Goal: Navigation & Orientation: Find specific page/section

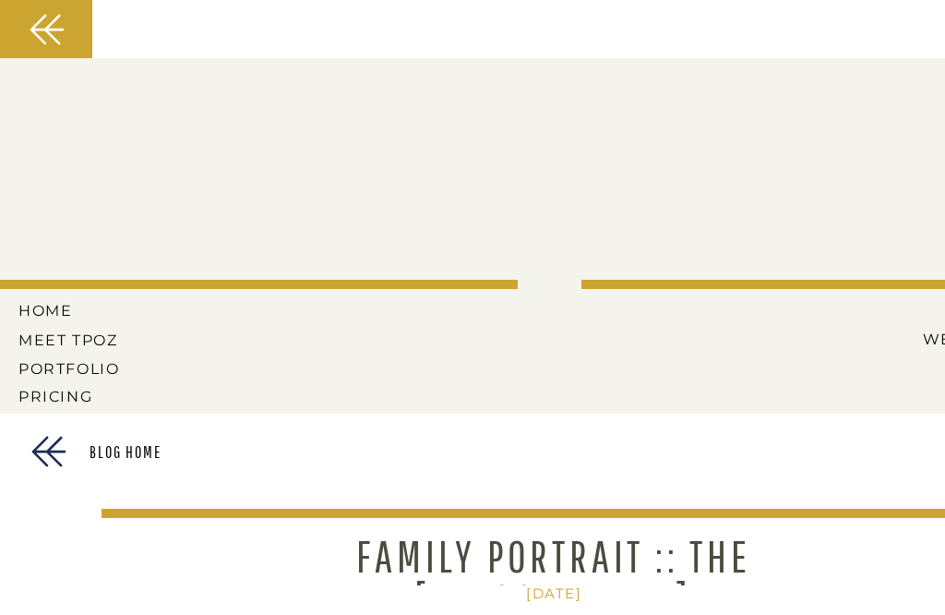
click at [28, 476] on div at bounding box center [49, 451] width 50 height 50
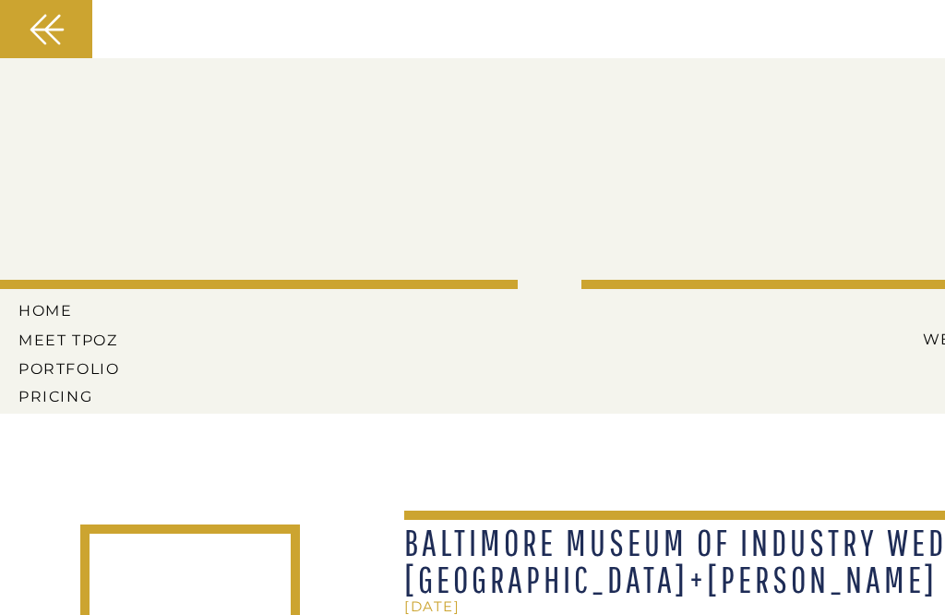
scroll to position [-2, 0]
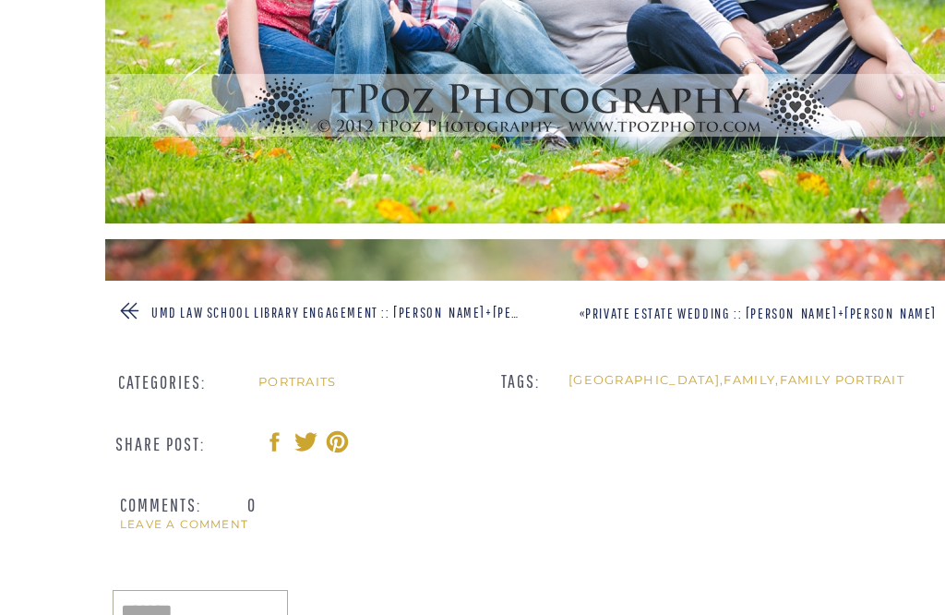
scroll to position [2546, 0]
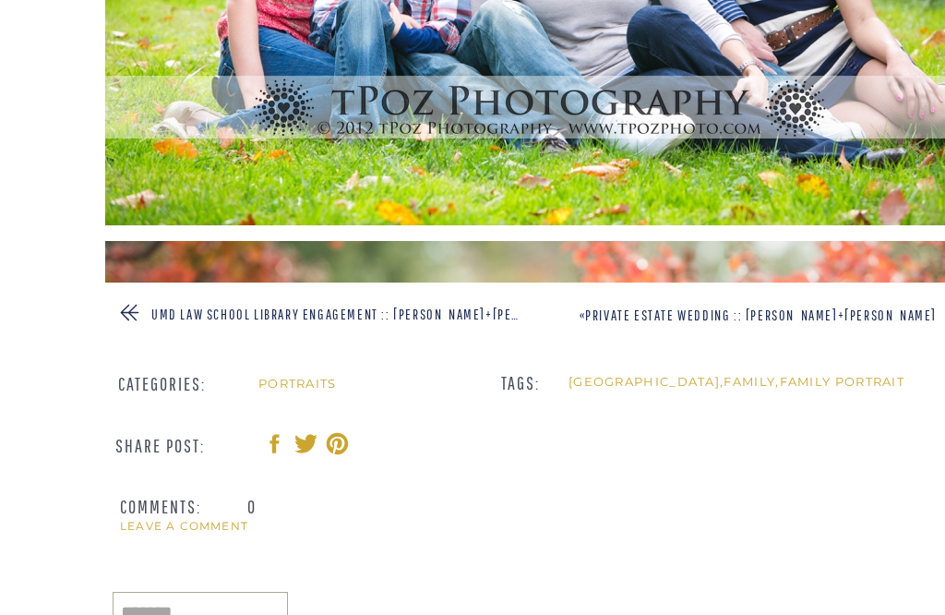
click at [907, 304] on img at bounding box center [545, 533] width 886 height 593
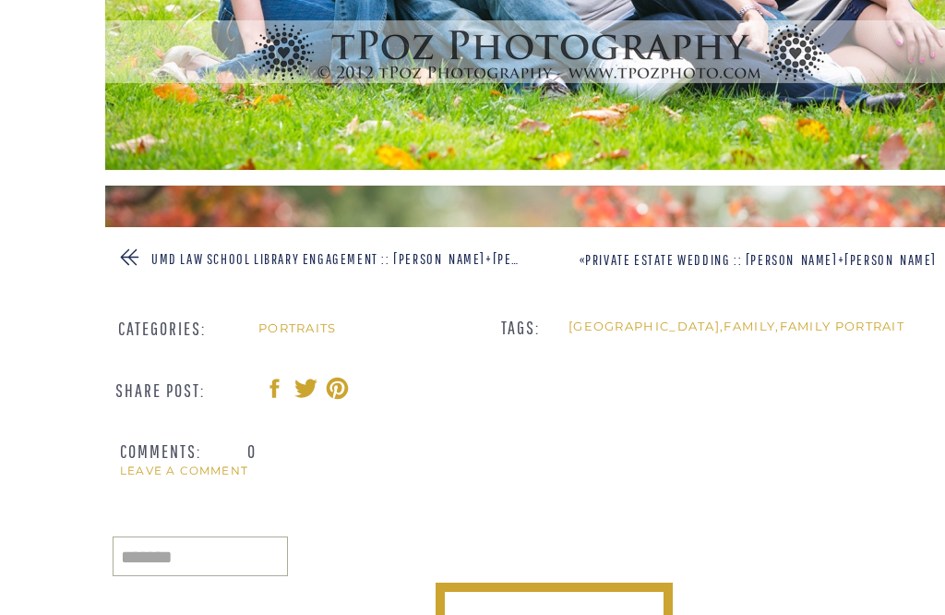
scroll to position [2604, 0]
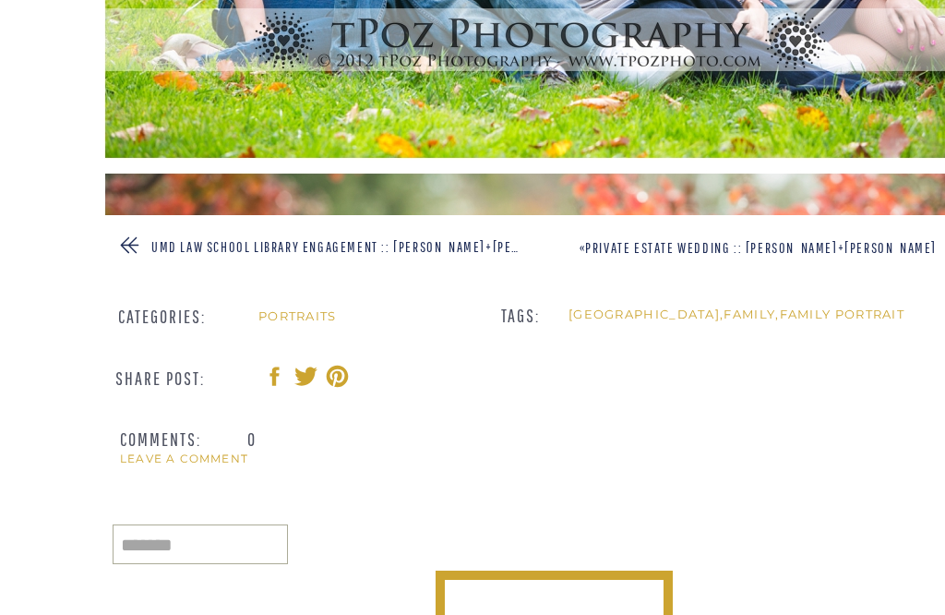
scroll to position [2612, 0]
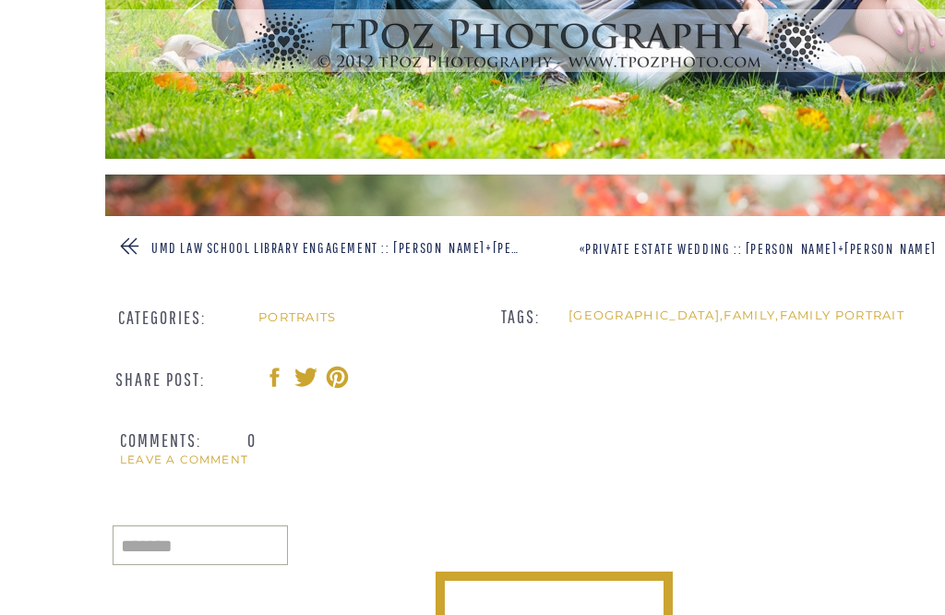
click at [918, 251] on link "Private Estate Wedding :: [PERSON_NAME]+[PERSON_NAME]" at bounding box center [761, 248] width 352 height 17
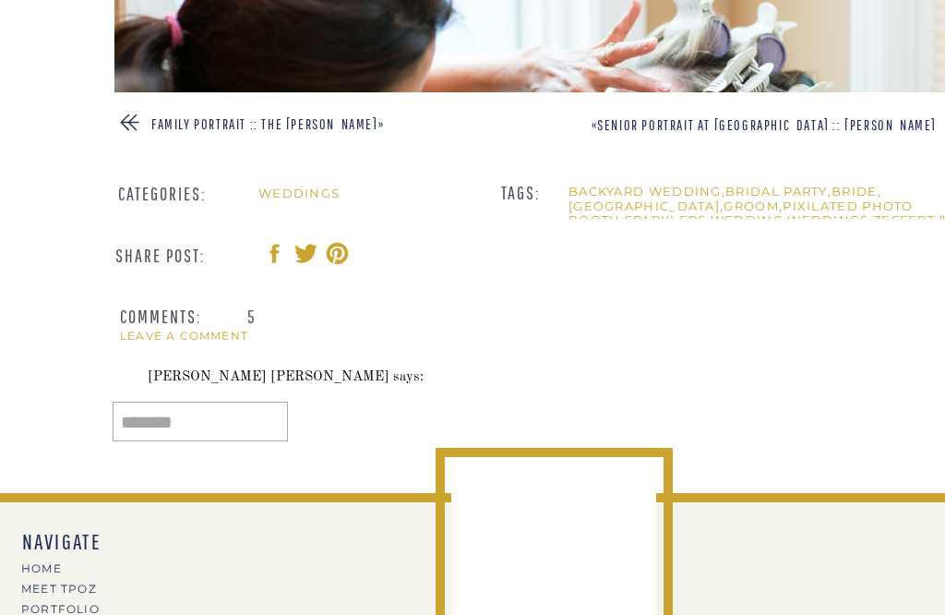
scroll to position [2731, 0]
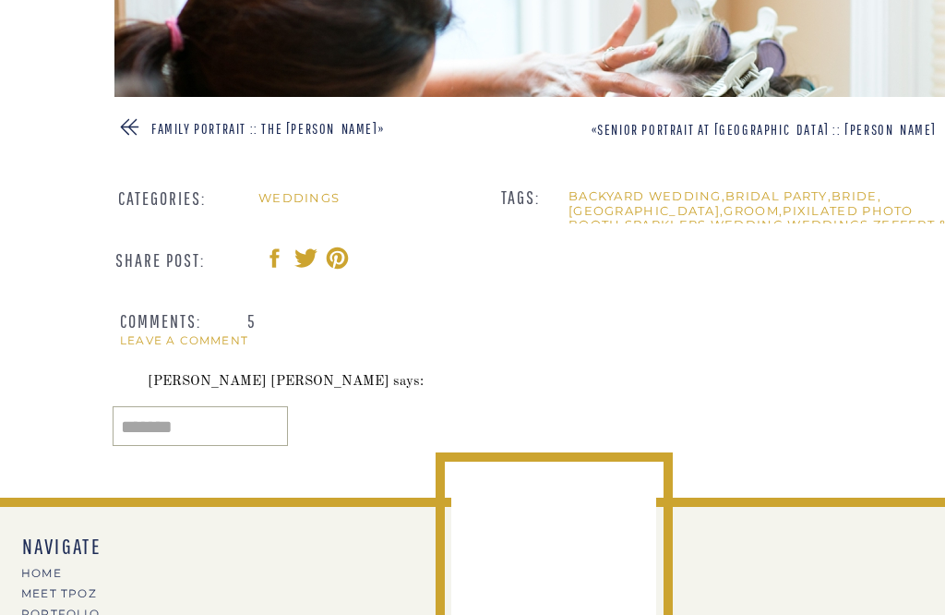
click at [853, 128] on link "Senior Portrait at [GEOGRAPHIC_DATA] :: [PERSON_NAME]" at bounding box center [767, 129] width 340 height 17
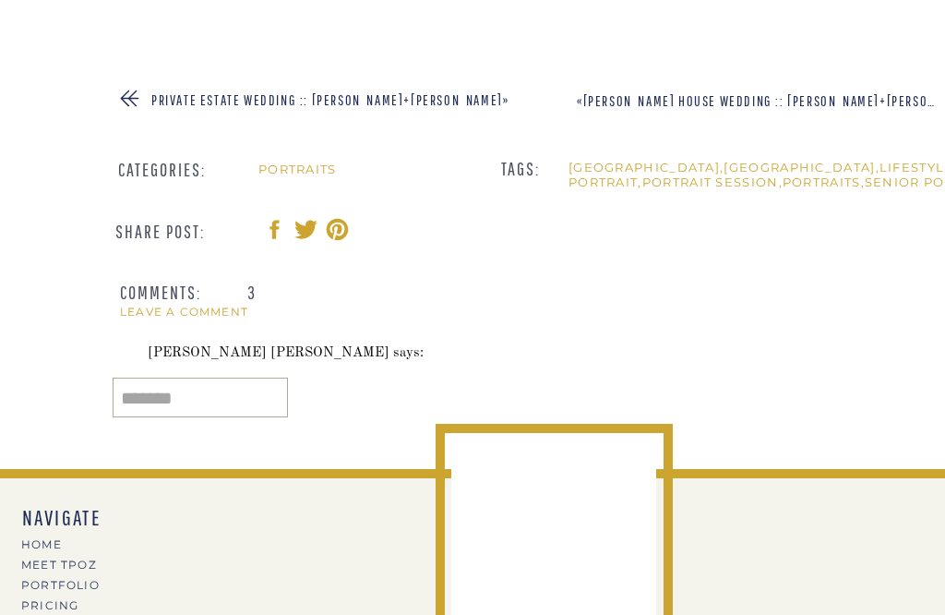
scroll to position [2735, 0]
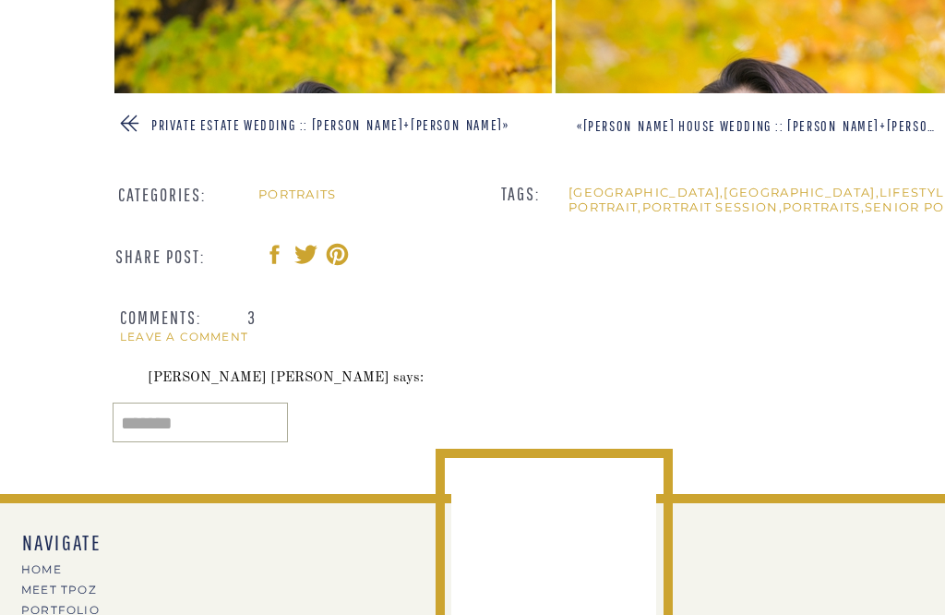
click at [867, 129] on link "Thomas Birkby House Wedding :: Karen+Sean" at bounding box center [781, 125] width 396 height 17
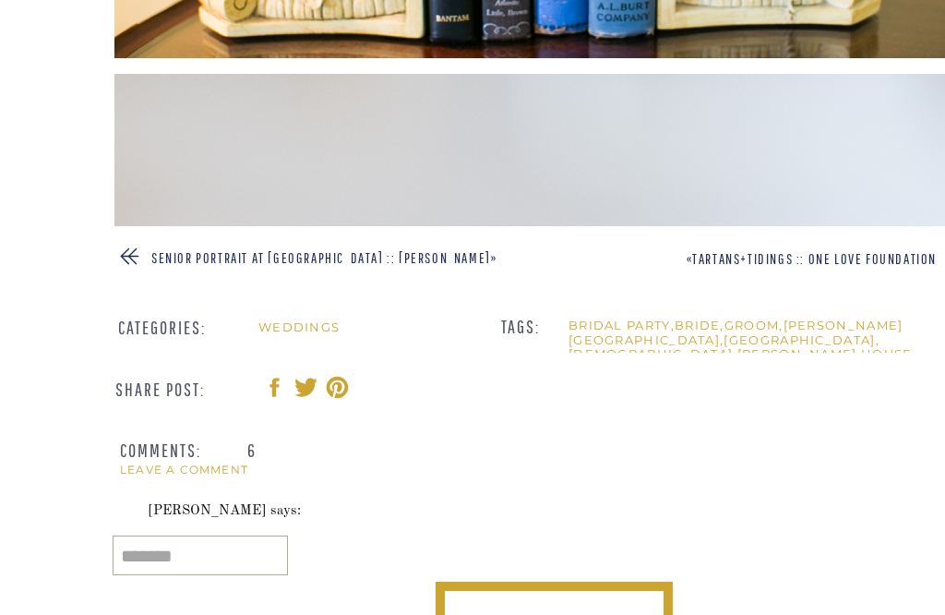
scroll to position [2601, 0]
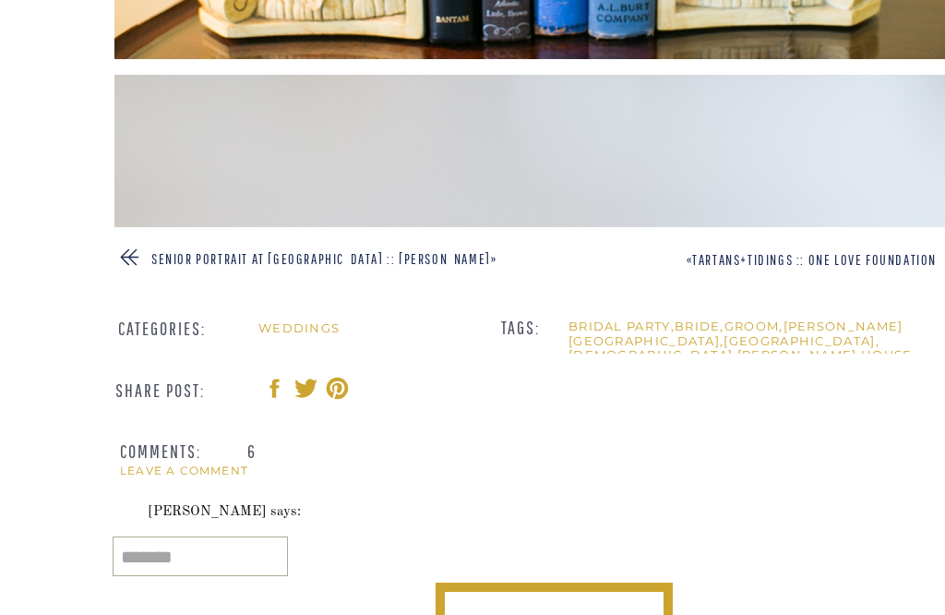
click at [804, 256] on link "Tartans+Tidings :: One Love Foundation" at bounding box center [814, 259] width 245 height 17
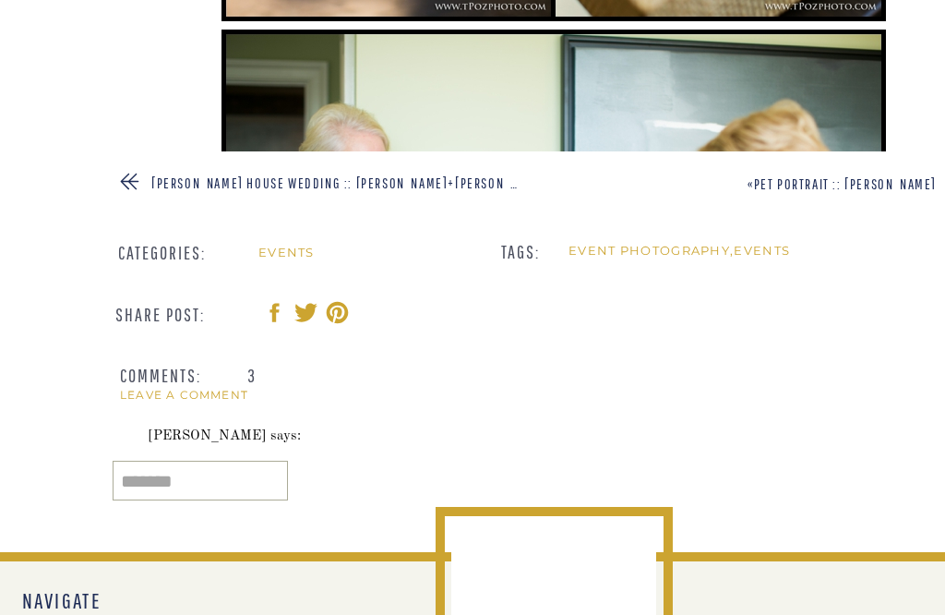
scroll to position [2637, 0]
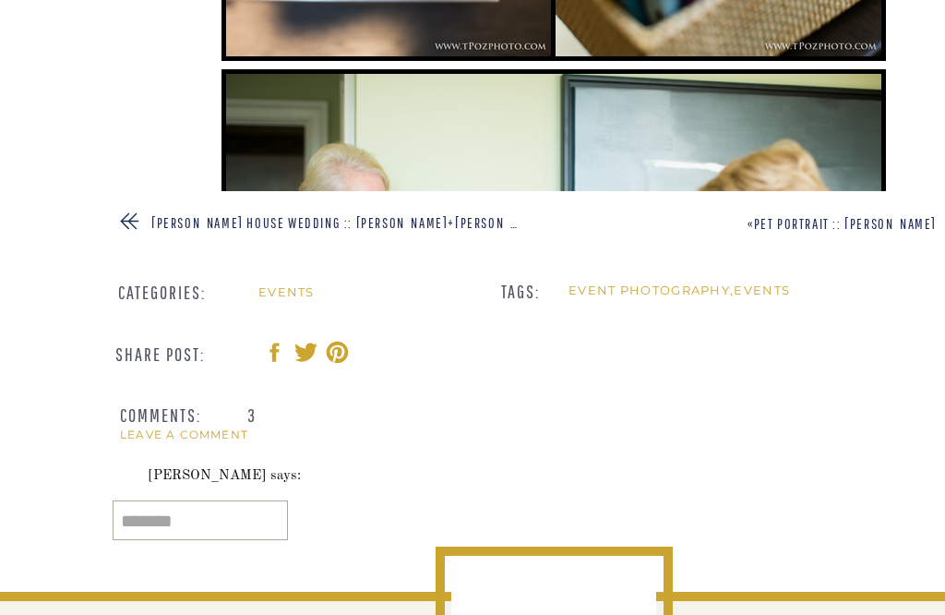
click at [857, 224] on link "Pet Portrait :: [PERSON_NAME]" at bounding box center [845, 223] width 183 height 17
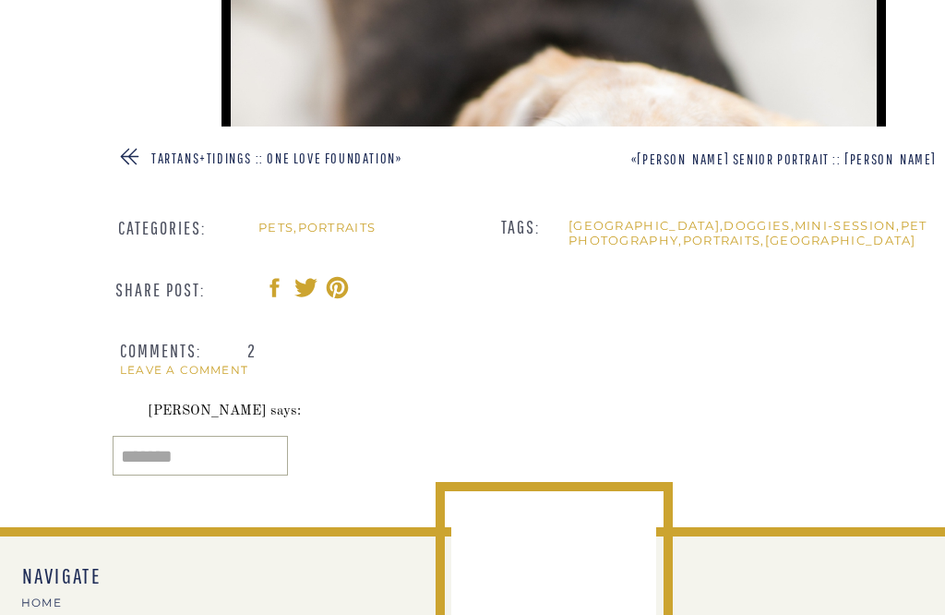
scroll to position [2695, 0]
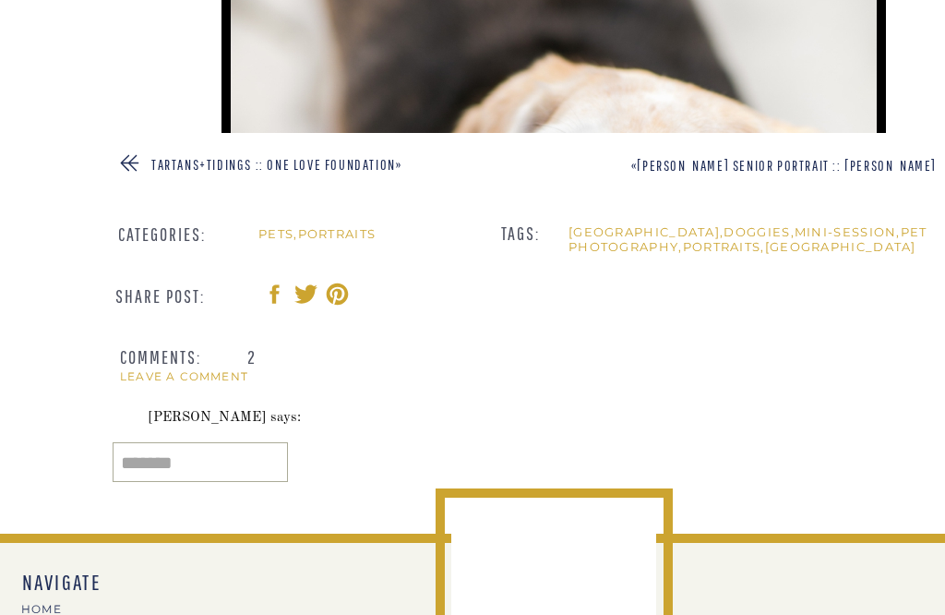
click at [779, 166] on link "[PERSON_NAME] Senior Portrait :: [PERSON_NAME]" at bounding box center [787, 165] width 300 height 17
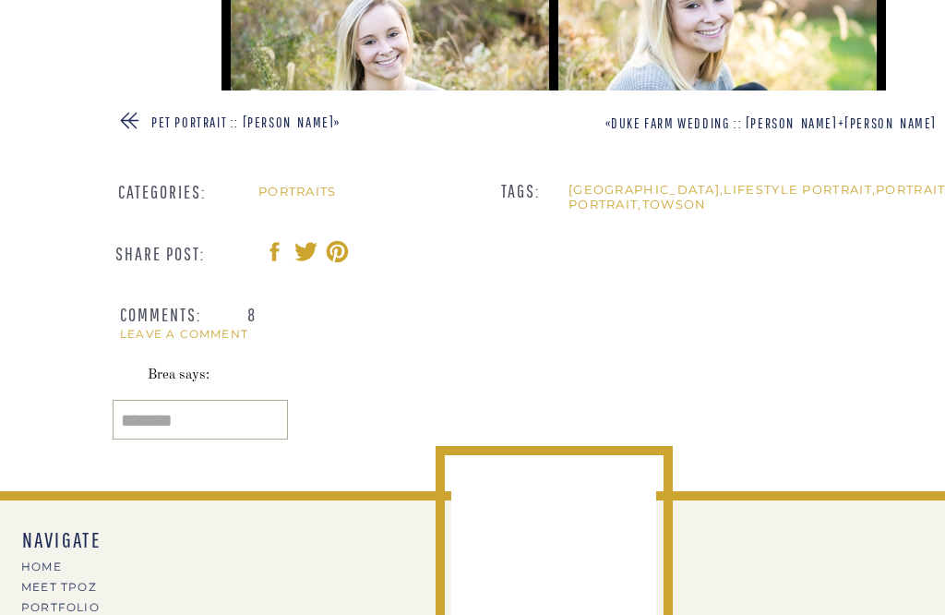
scroll to position [2702, 0]
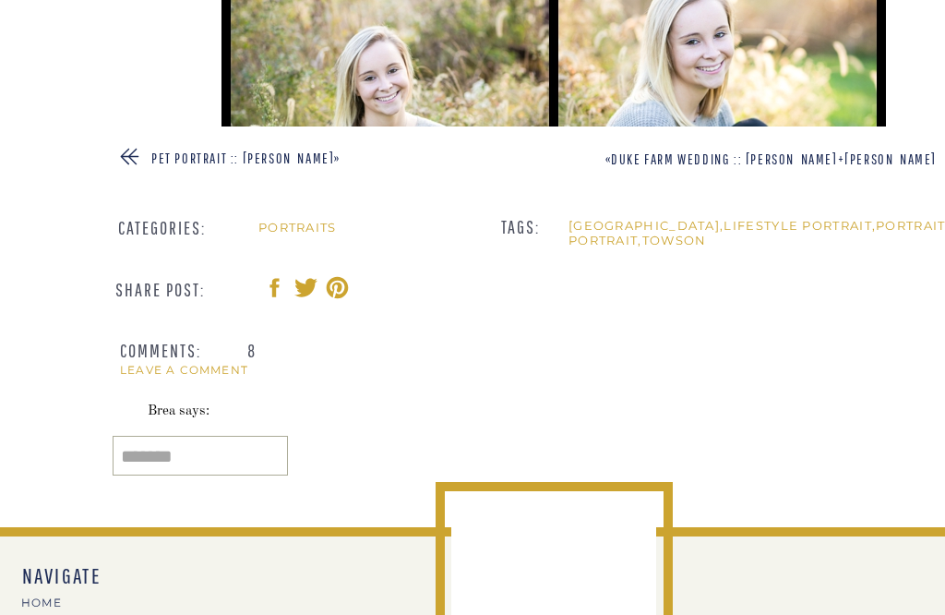
click at [798, 161] on link "Duke Farm Wedding :: Nicole+Scott" at bounding box center [774, 158] width 326 height 17
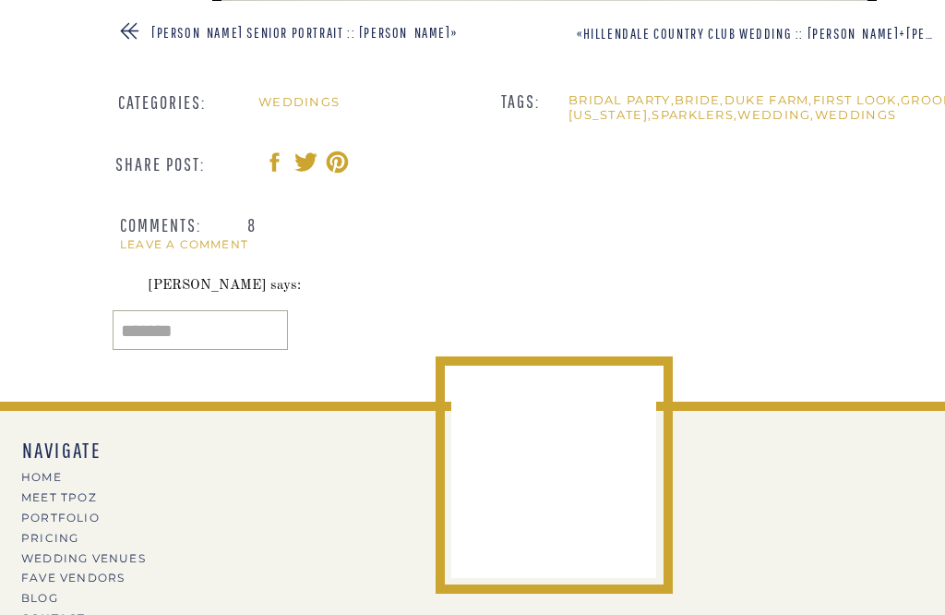
scroll to position [2752, 0]
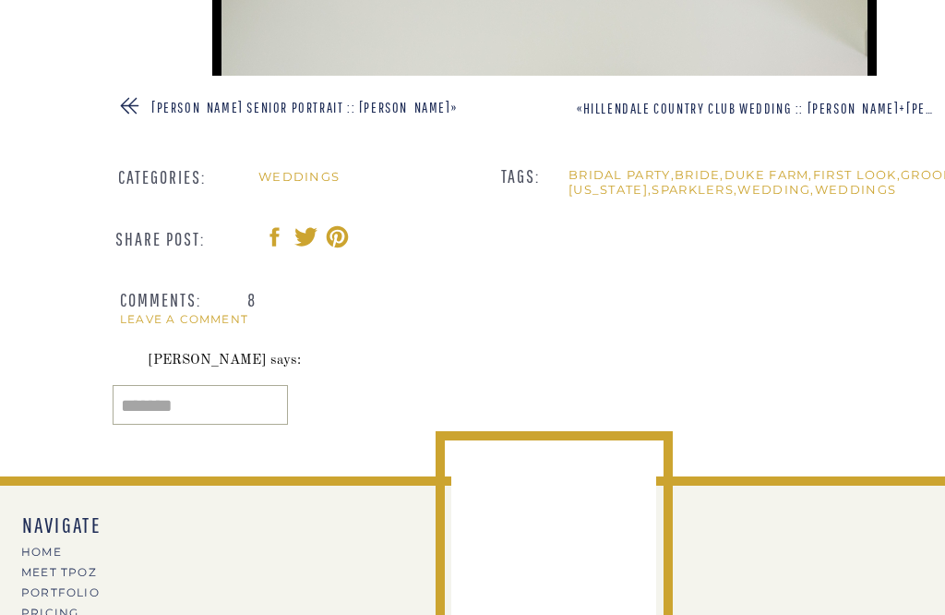
click at [769, 104] on link "Hillendale Country Club Wedding :: Meghan+Adam" at bounding box center [790, 108] width 415 height 17
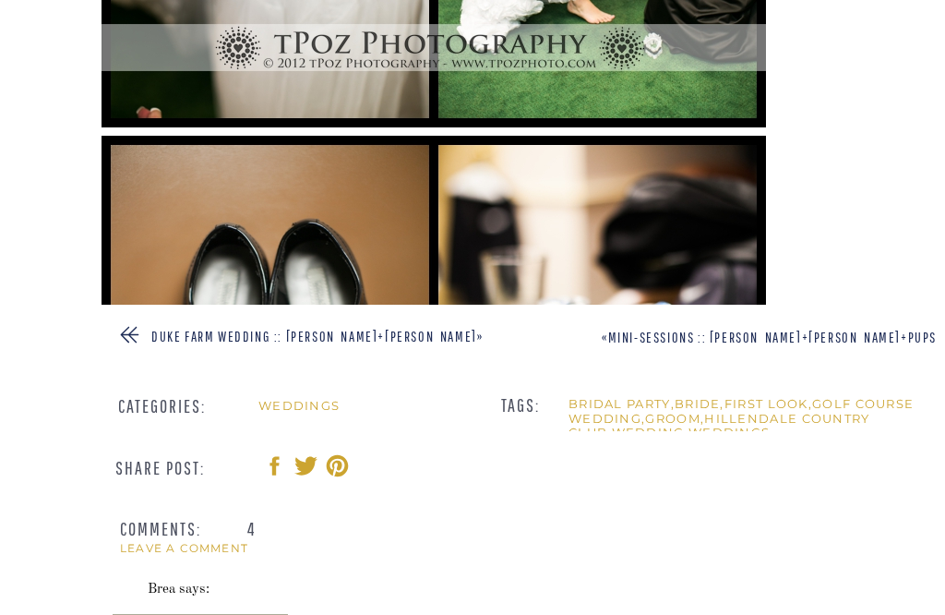
scroll to position [2524, 0]
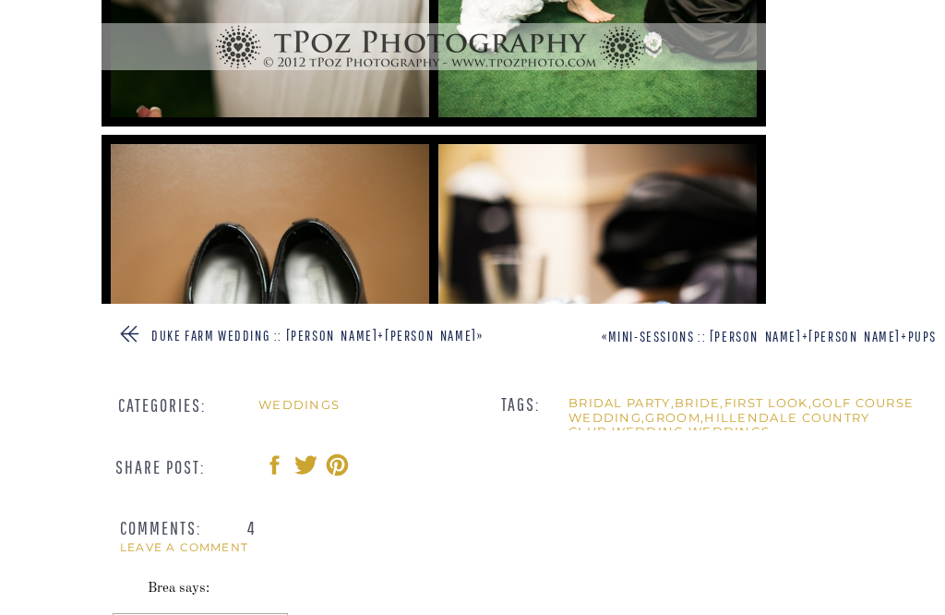
click at [725, 336] on link "Mini-Sessions :: [PERSON_NAME]+[PERSON_NAME]+pups" at bounding box center [772, 336] width 329 height 17
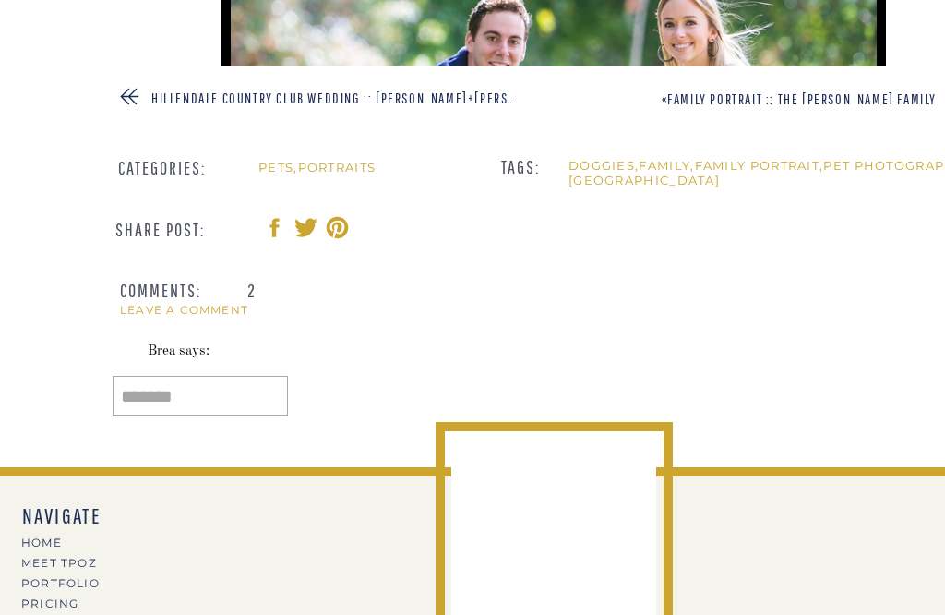
scroll to position [2761, 0]
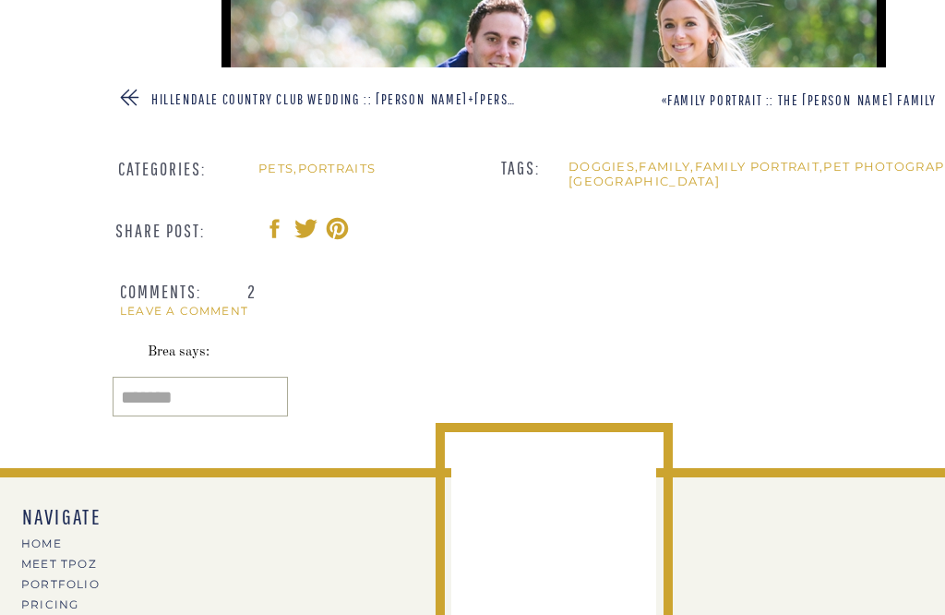
click at [759, 96] on link "Family Portrait :: The [PERSON_NAME] Family" at bounding box center [802, 99] width 270 height 17
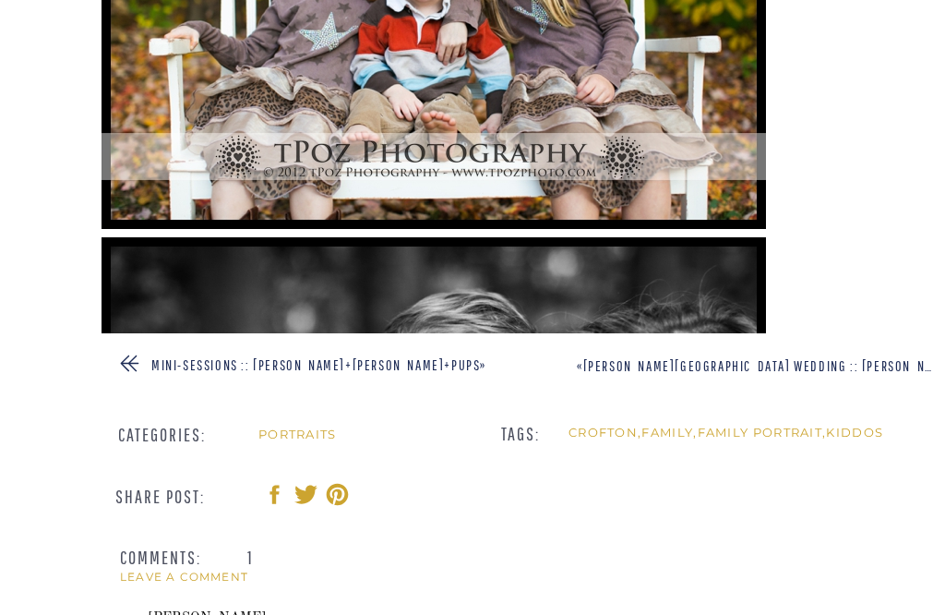
scroll to position [2483, 0]
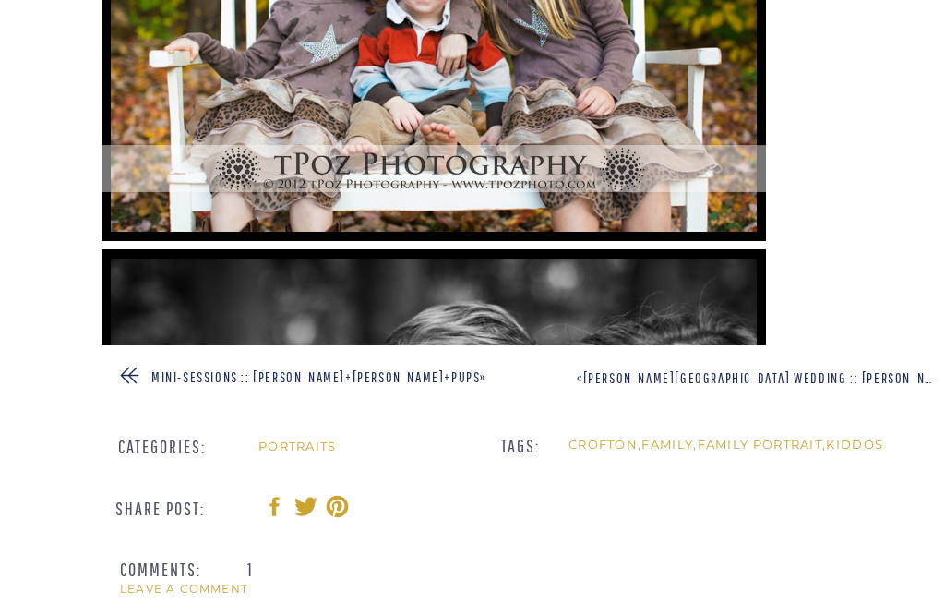
click at [714, 378] on link "[PERSON_NAME][GEOGRAPHIC_DATA] Wedding :: [PERSON_NAME]+[PERSON_NAME]" at bounding box center [818, 377] width 470 height 17
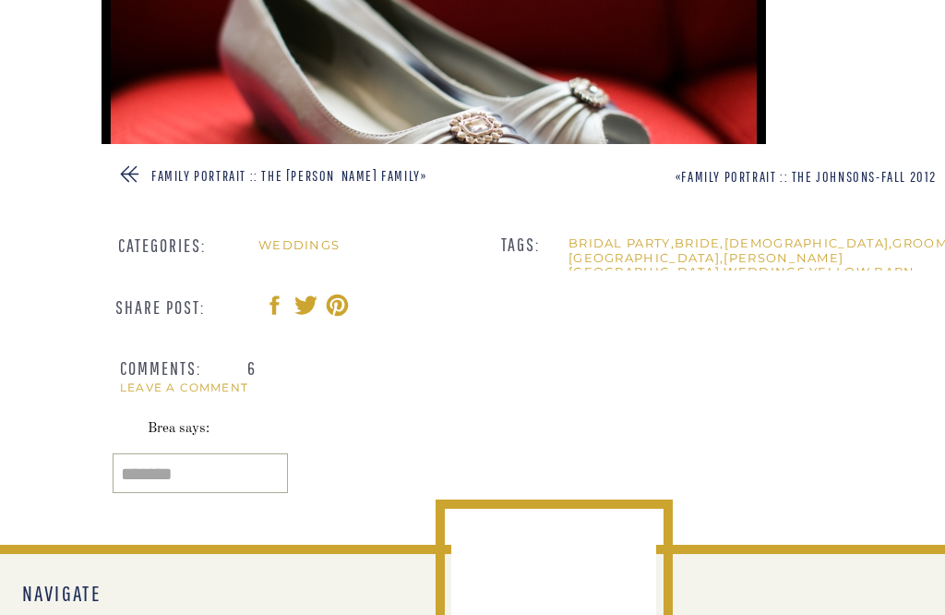
scroll to position [2760, 0]
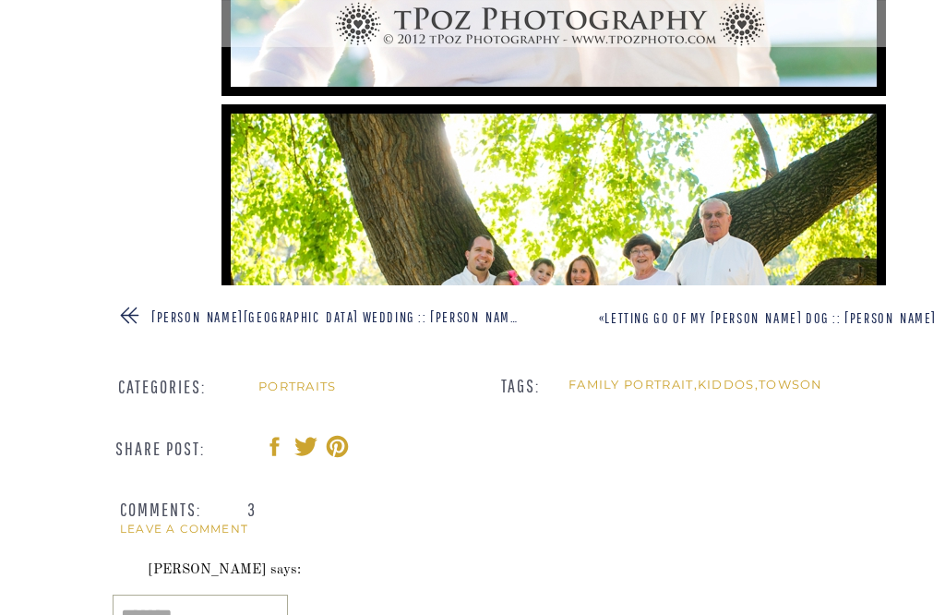
scroll to position [2530, 0]
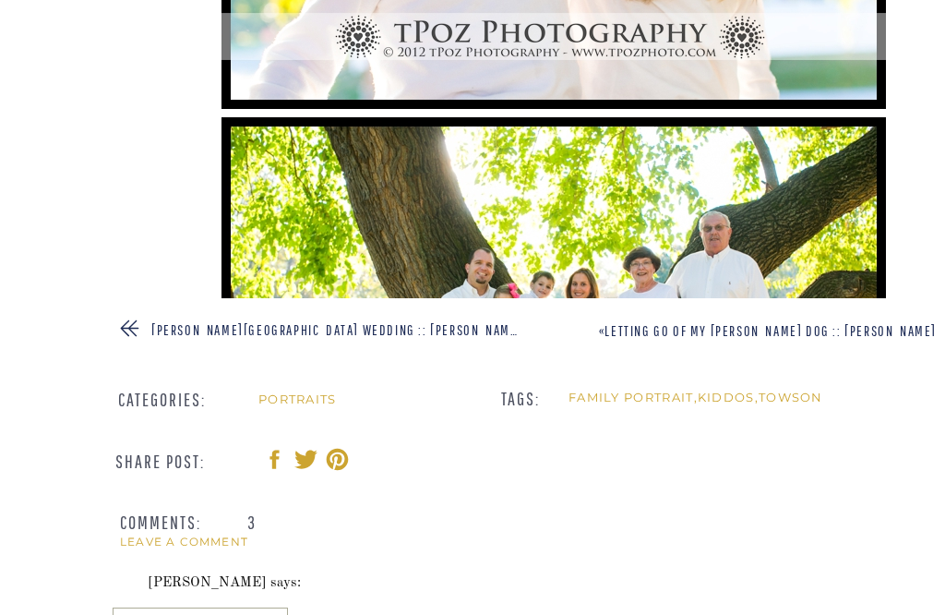
click at [735, 333] on link "Letting go of my Foster Dog :: Gracie Lou" at bounding box center [771, 330] width 332 height 17
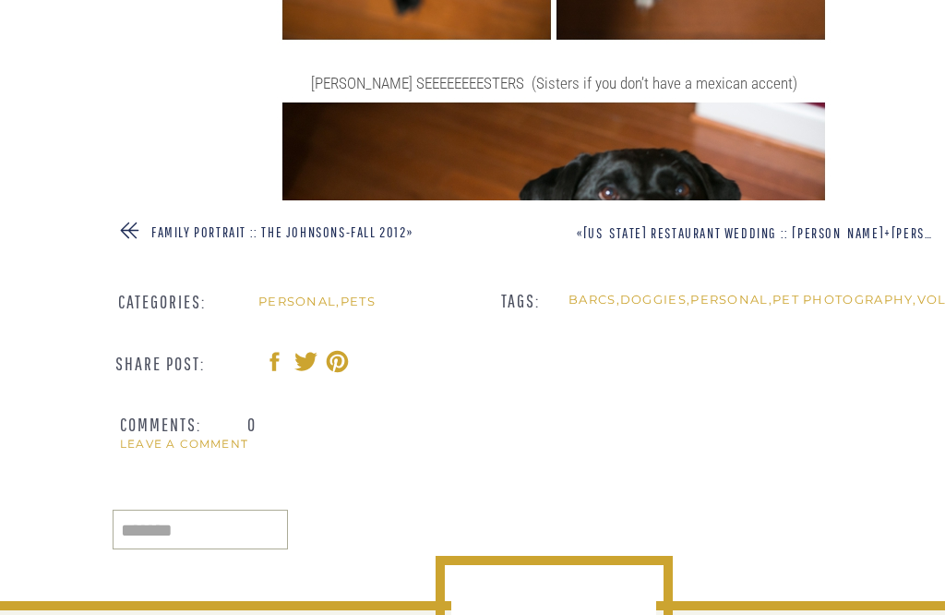
scroll to position [2633, 0]
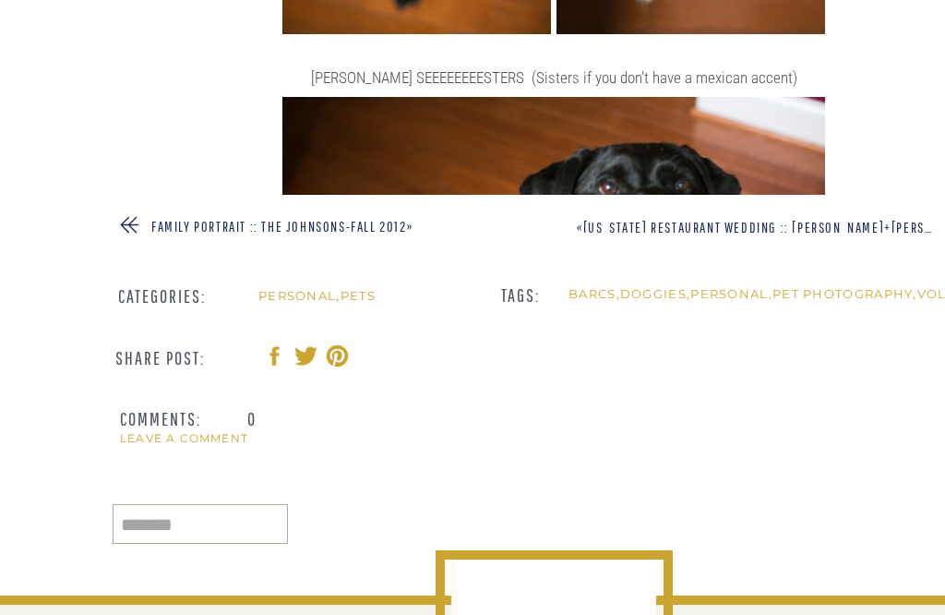
click at [701, 231] on link "[US_STATE] Restaurant Wedding :: [PERSON_NAME]+[PERSON_NAME]" at bounding box center [783, 227] width 401 height 17
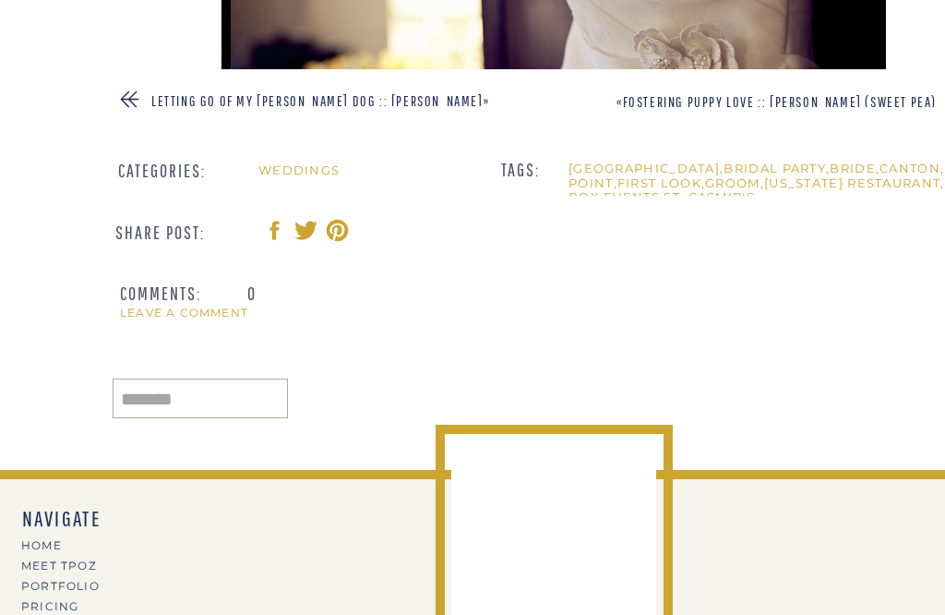
scroll to position [2751, 0]
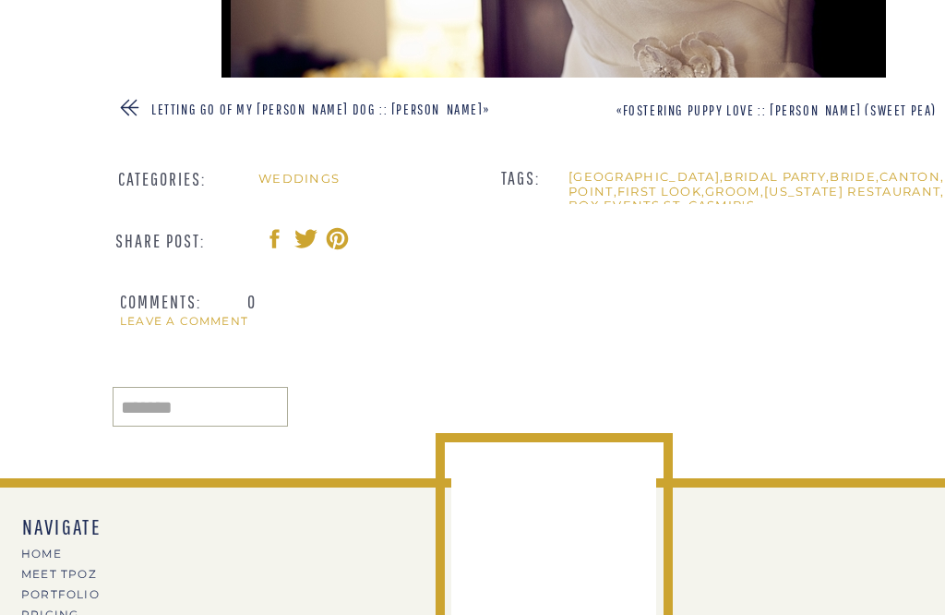
click at [677, 109] on link "Fostering Puppy Love :: Gracie Lou (Sweet Pea)" at bounding box center [780, 110] width 314 height 17
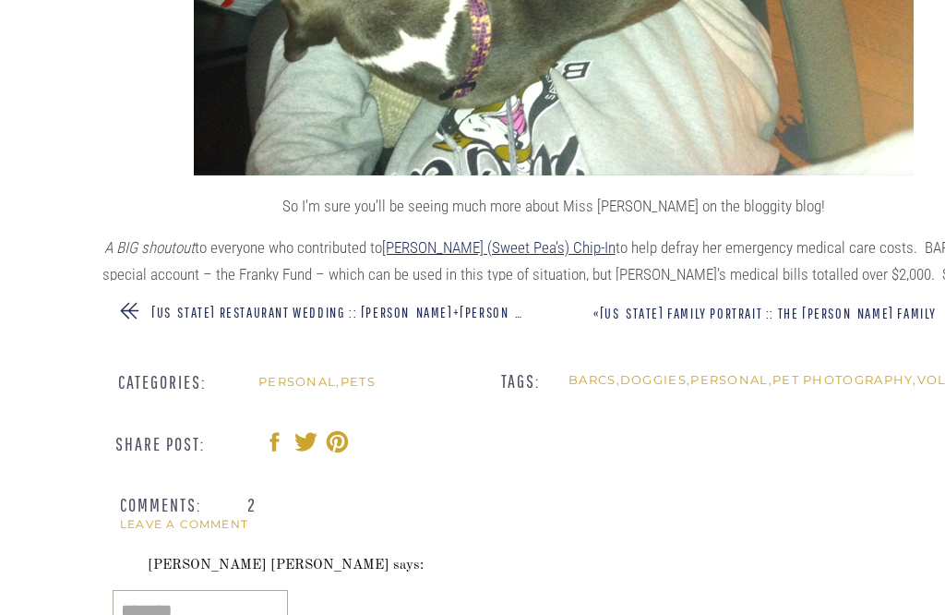
scroll to position [2582, 0]
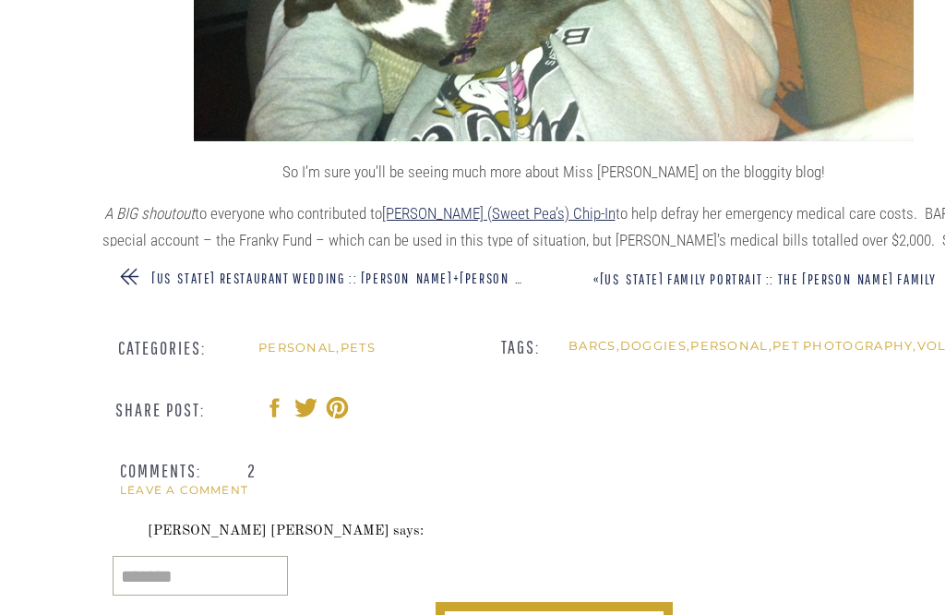
click at [693, 275] on link "Maryland Family Portrait :: The Swann Family" at bounding box center [768, 278] width 337 height 17
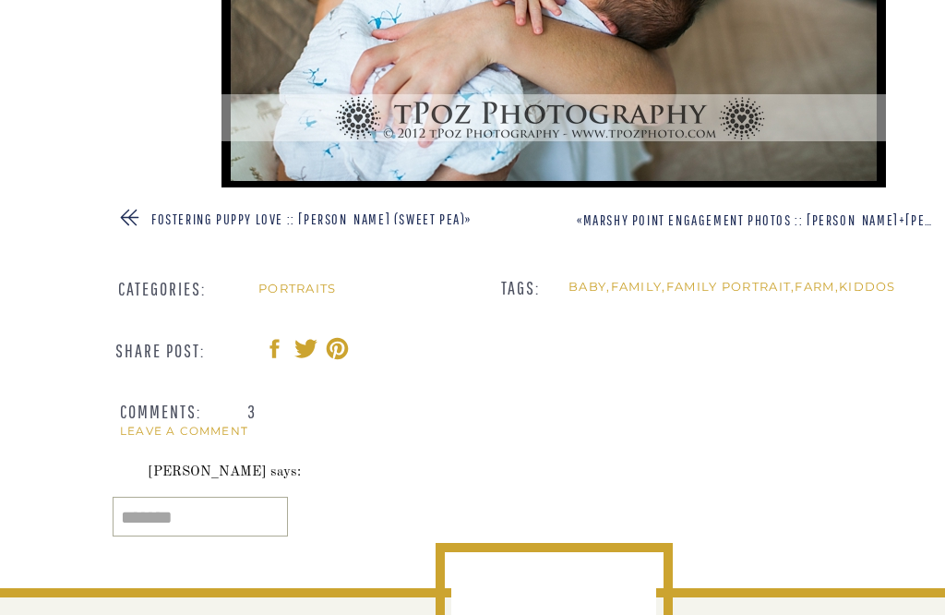
scroll to position [2640, 0]
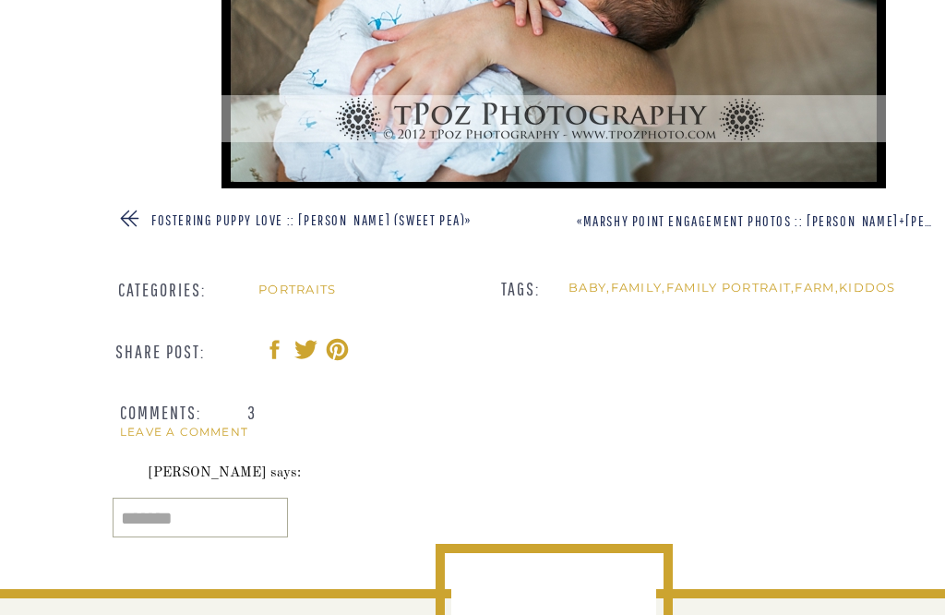
click at [738, 222] on link "Marshy Point Engagement Photos :: [PERSON_NAME]+[PERSON_NAME]" at bounding box center [790, 220] width 415 height 17
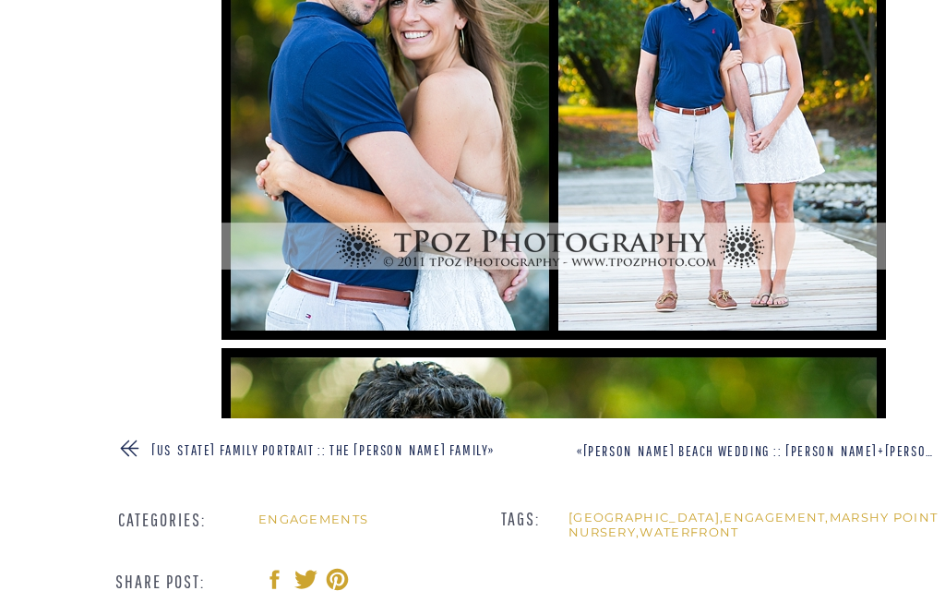
scroll to position [2425, 0]
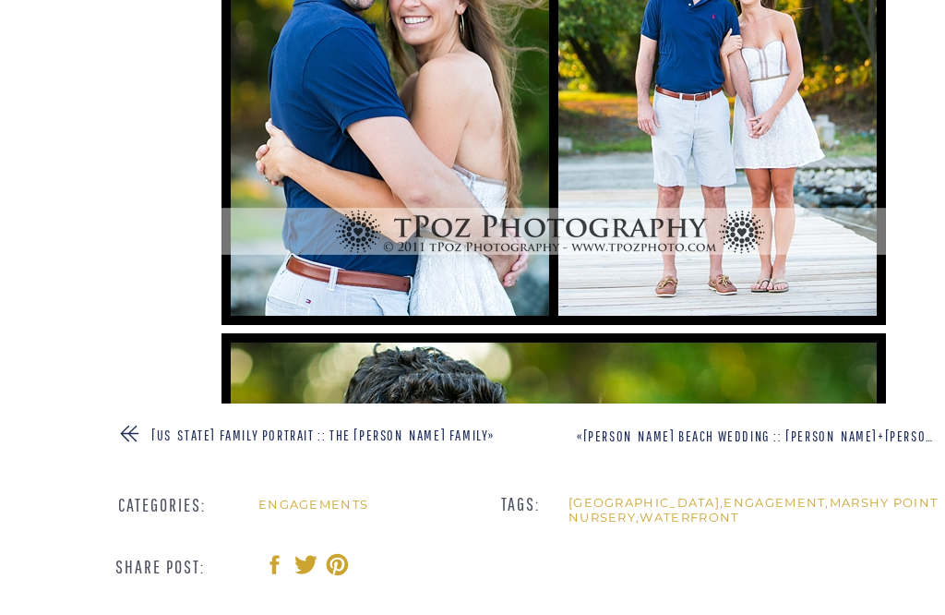
click at [722, 433] on link "[PERSON_NAME] Beach Wedding :: [PERSON_NAME]+[PERSON_NAME]" at bounding box center [780, 435] width 394 height 17
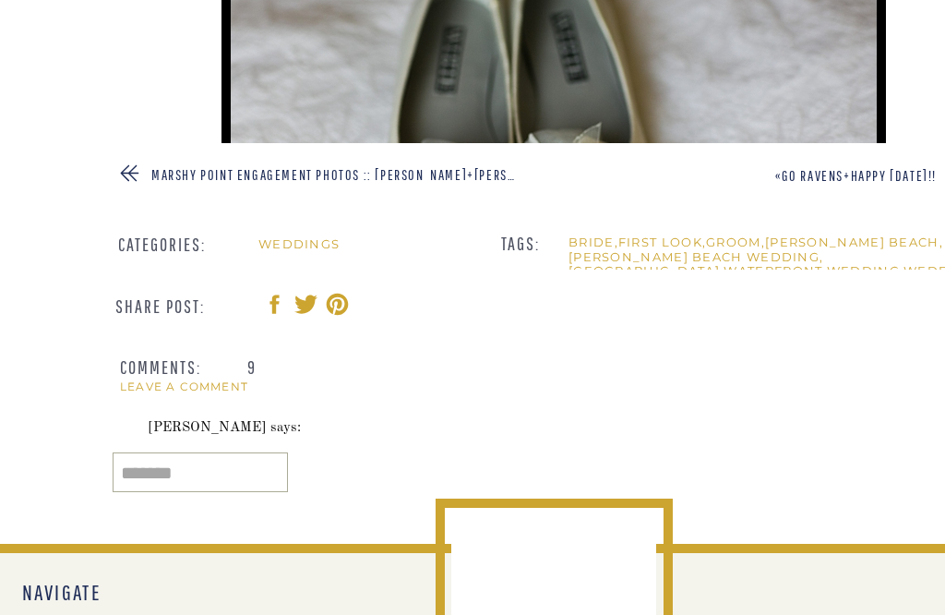
scroll to position [2683, 0]
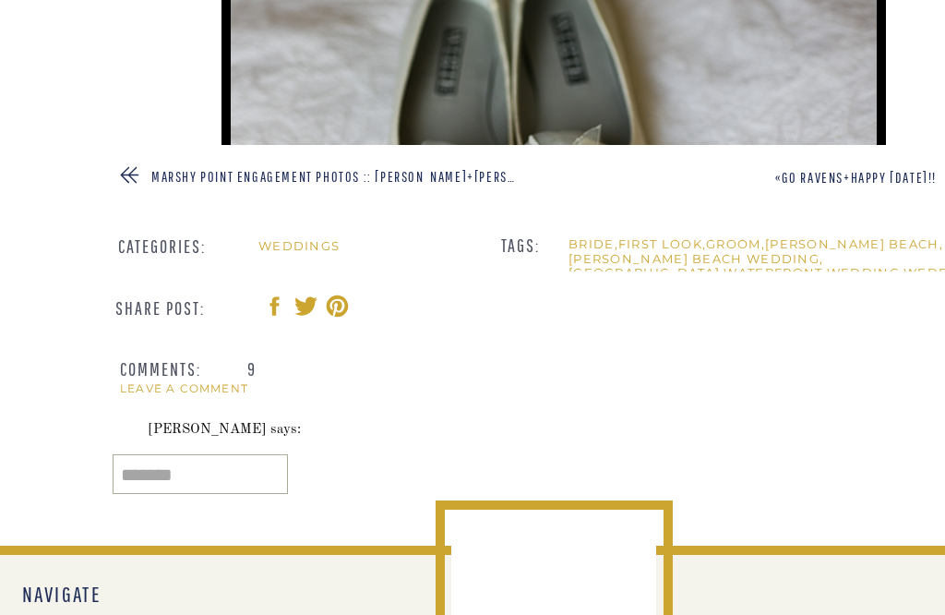
click at [802, 185] on img at bounding box center [554, 98] width 665 height 449
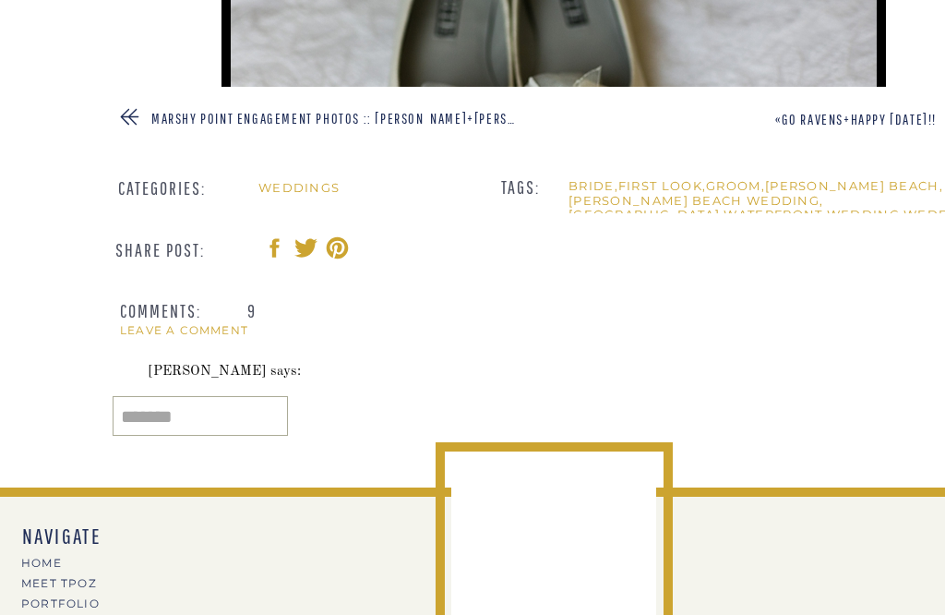
scroll to position [2741, 0]
click at [881, 124] on link "Go Ravens+Happy [DATE]!!" at bounding box center [859, 119] width 155 height 17
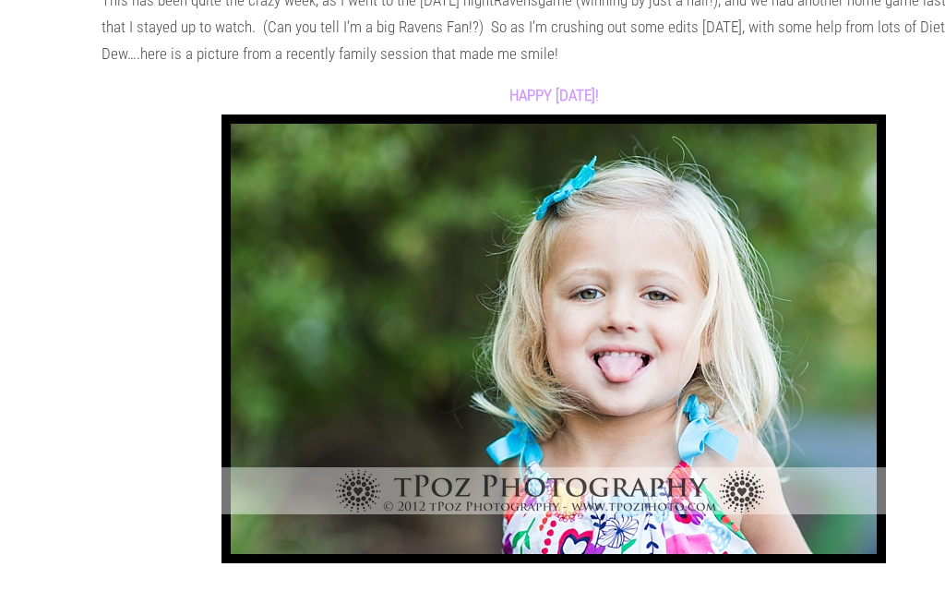
scroll to position [459, 0]
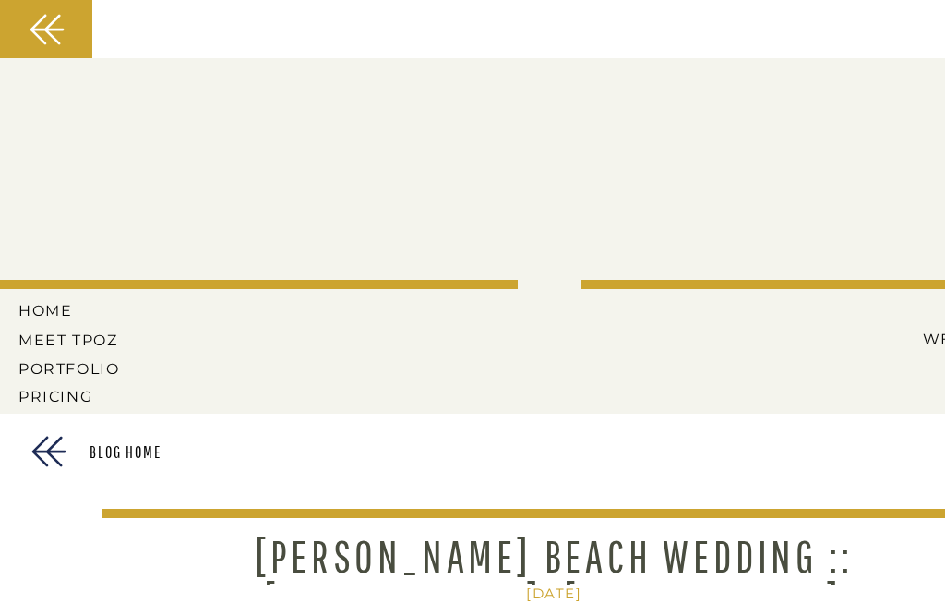
scroll to position [2741, 0]
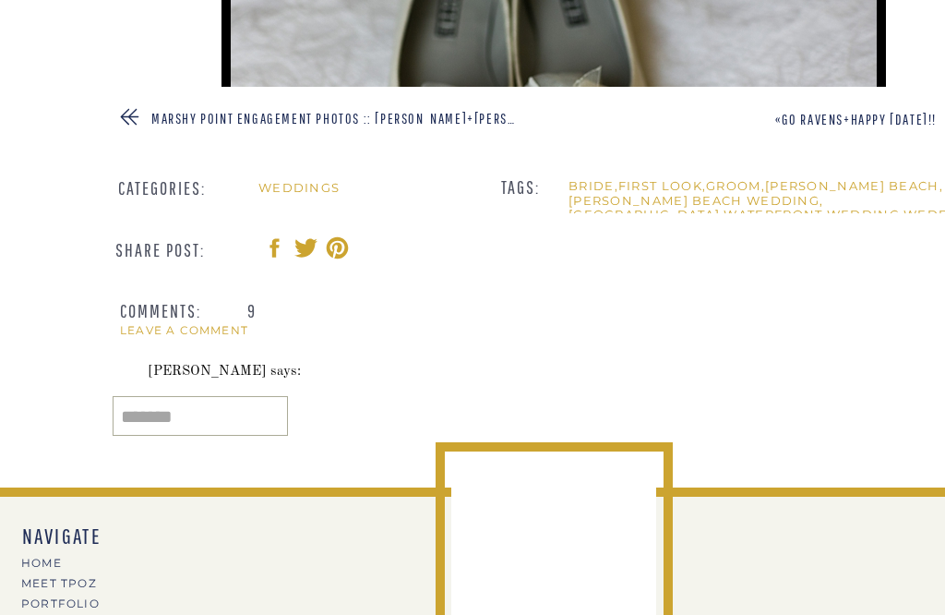
click at [163, 114] on link "Marshy Point Engagement Photos :: Luke+Lindsey" at bounding box center [358, 118] width 415 height 17
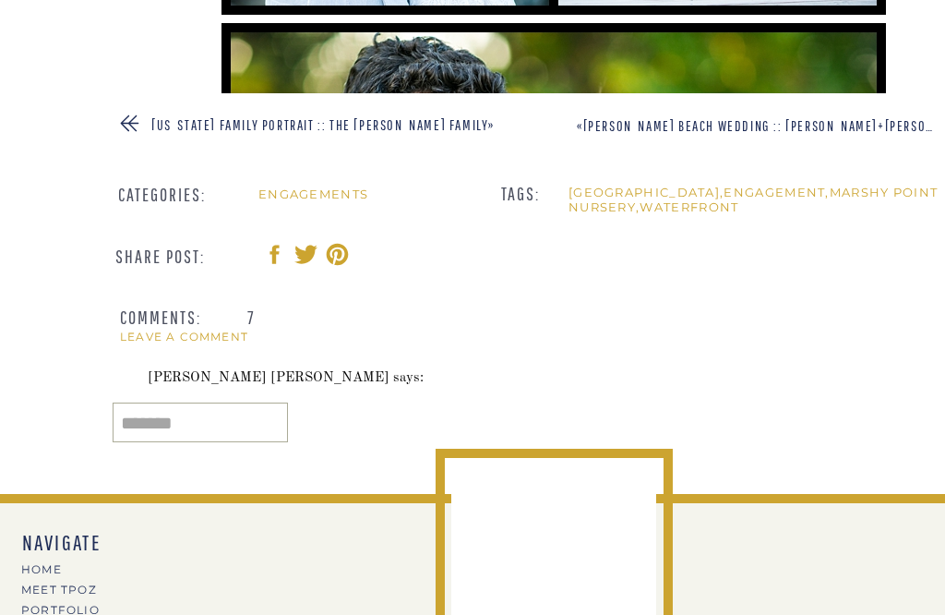
scroll to position [2734, 0]
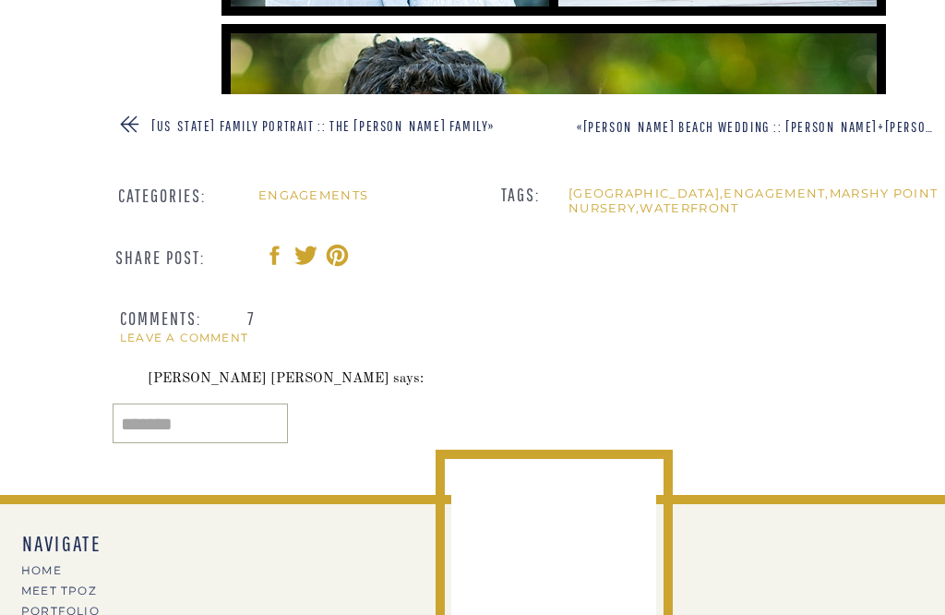
click at [162, 127] on link "Maryland Family Portrait :: The Swann Family" at bounding box center [319, 125] width 337 height 17
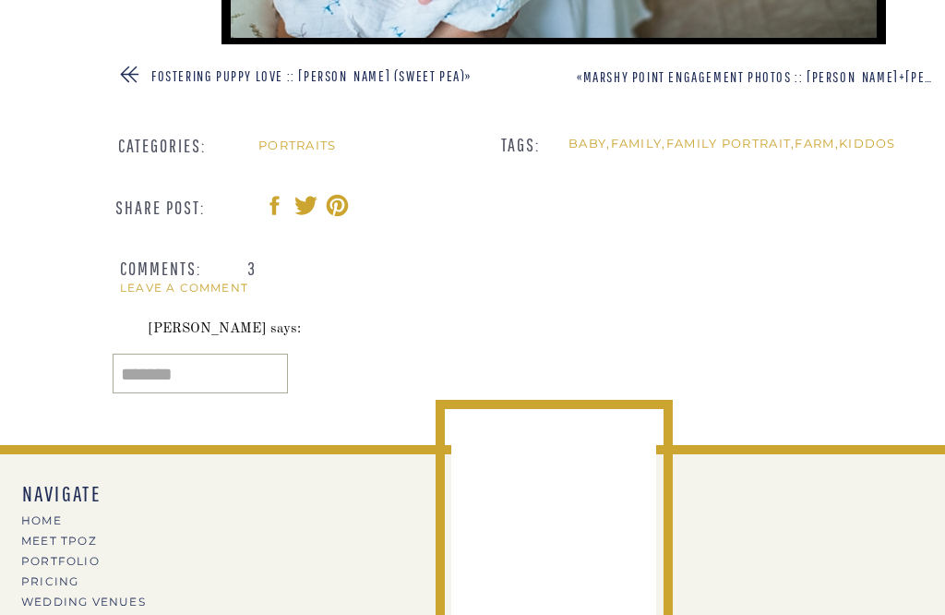
scroll to position [2783, 0]
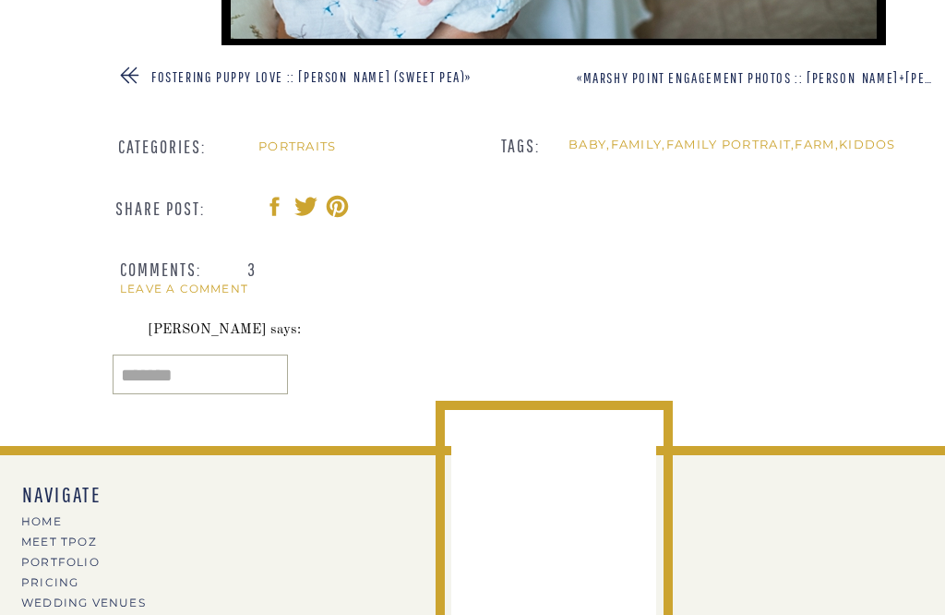
click at [293, 144] on link "Portraits" at bounding box center [297, 145] width 78 height 15
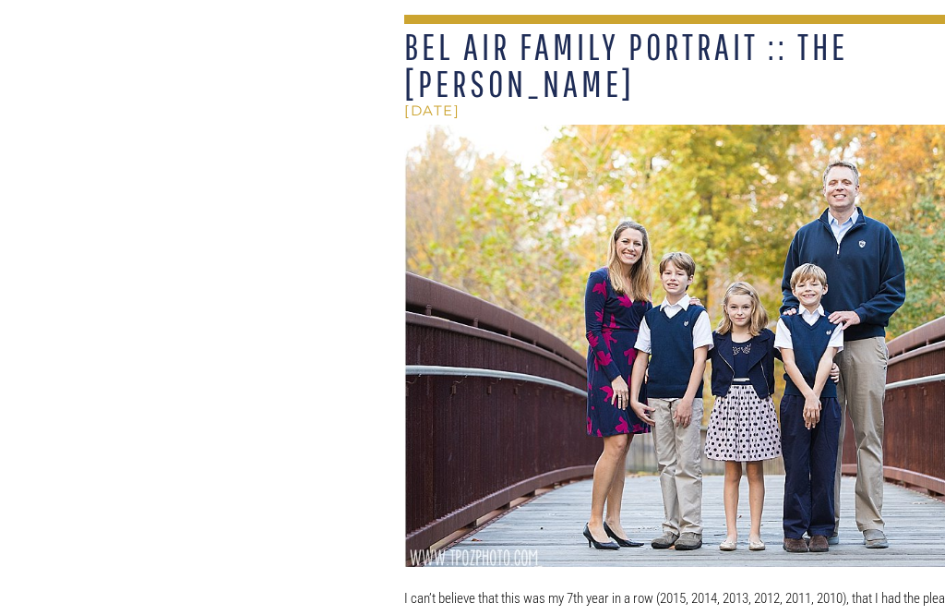
scroll to position [4394, 0]
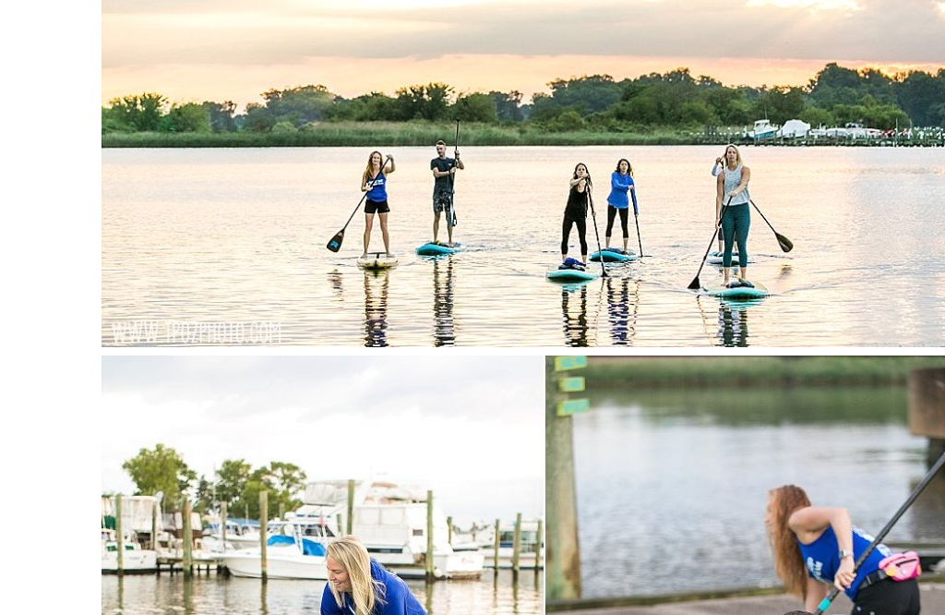
scroll to position [1045, 0]
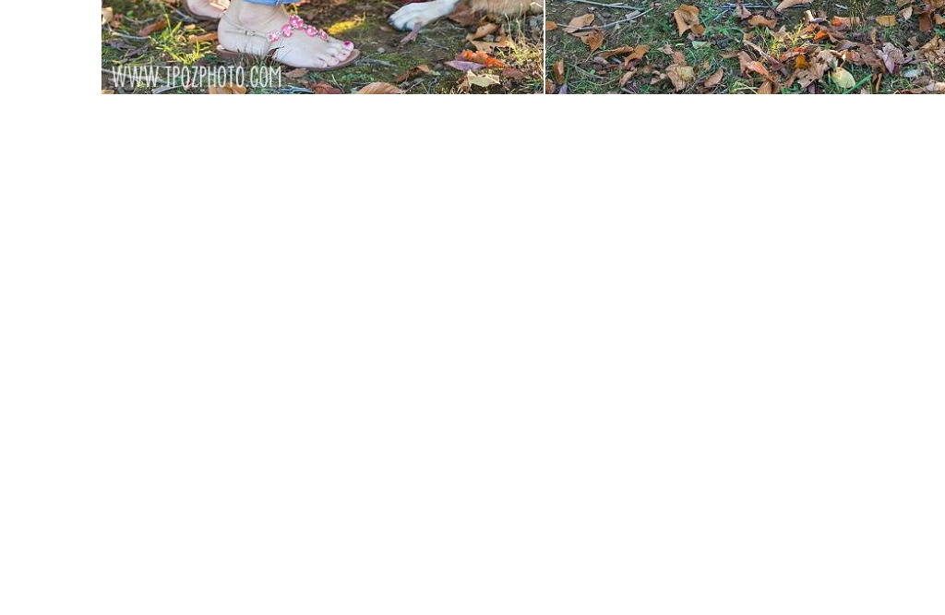
scroll to position [2014, 0]
